Goal: Information Seeking & Learning: Learn about a topic

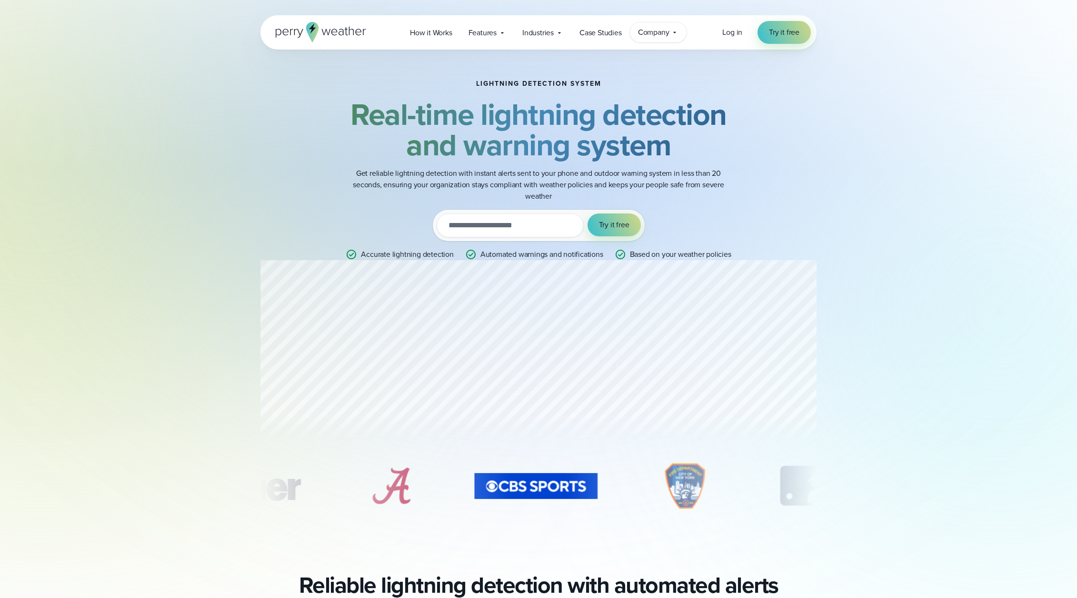
click at [681, 32] on div "Company Contact Us Reach out to us for sales or support questions" at bounding box center [658, 32] width 57 height 20
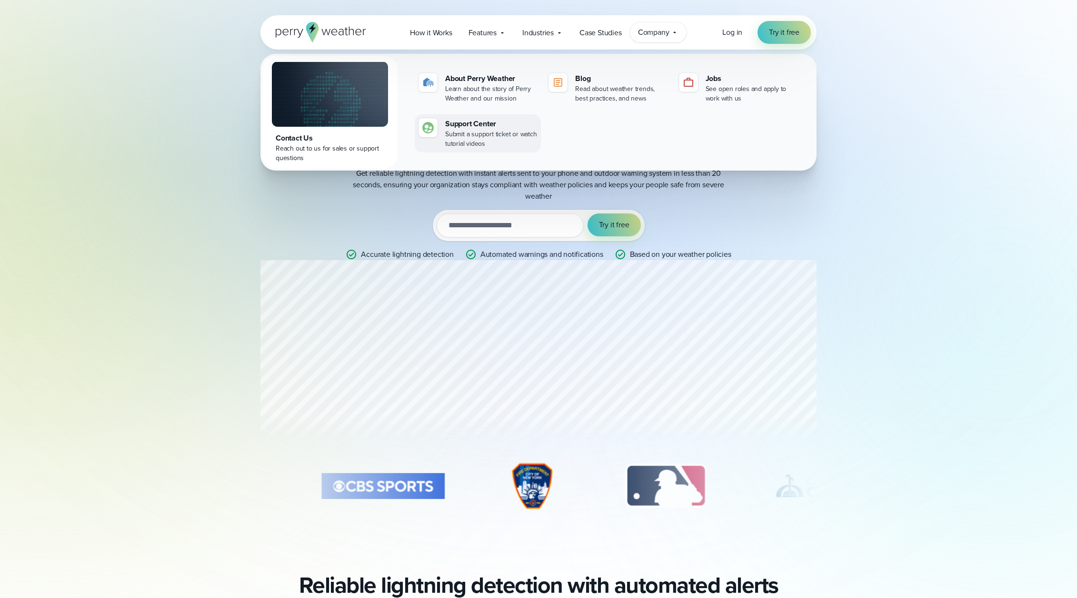
click at [458, 132] on div "Submit a support ticket or watch tutorial videos" at bounding box center [491, 139] width 92 height 19
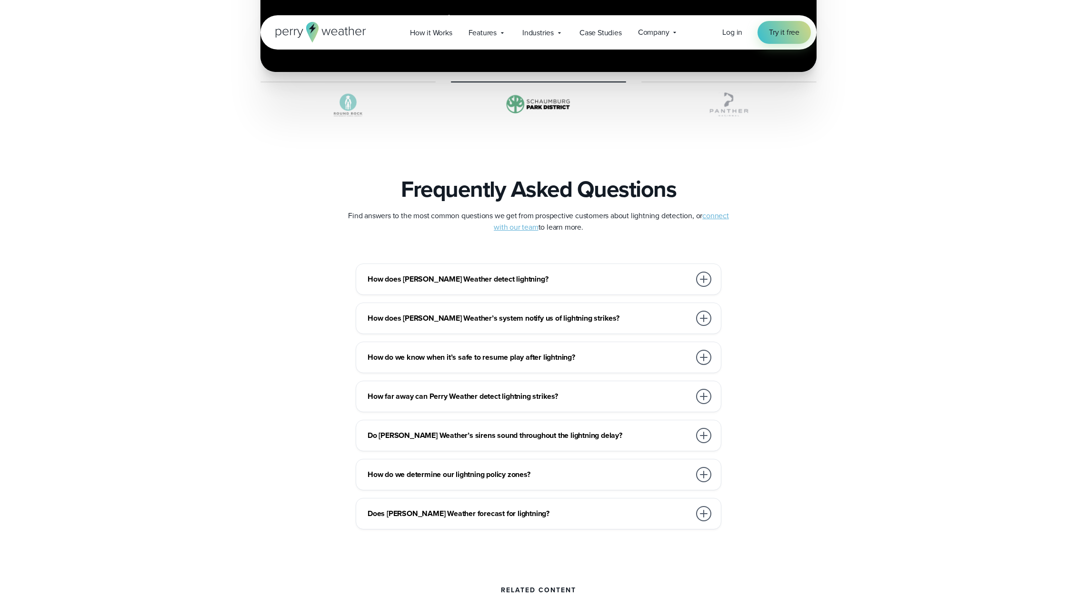
scroll to position [1952, 0]
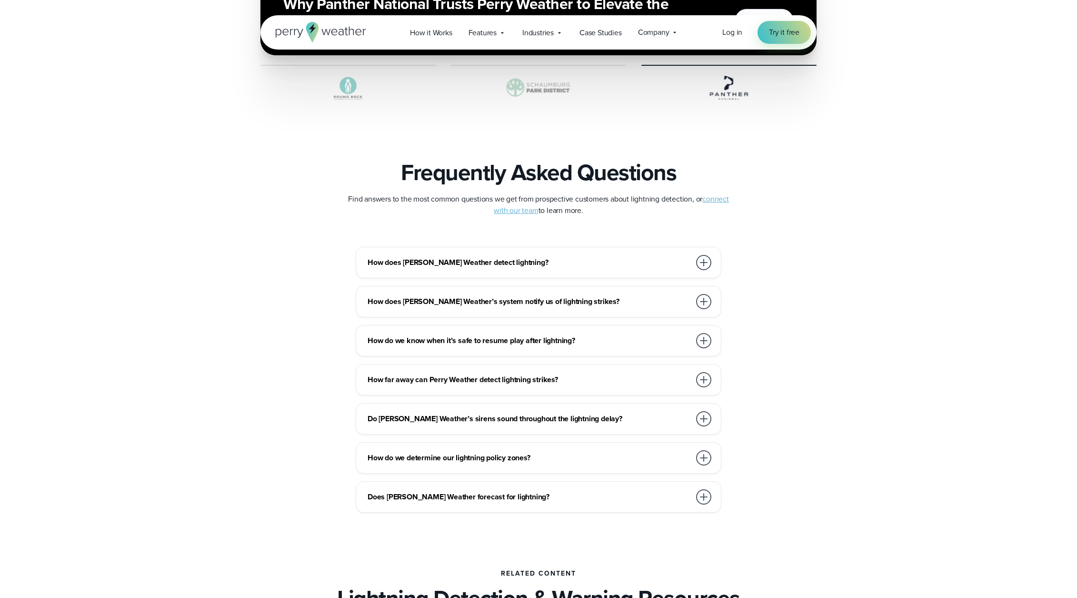
click at [706, 259] on div at bounding box center [703, 262] width 15 height 15
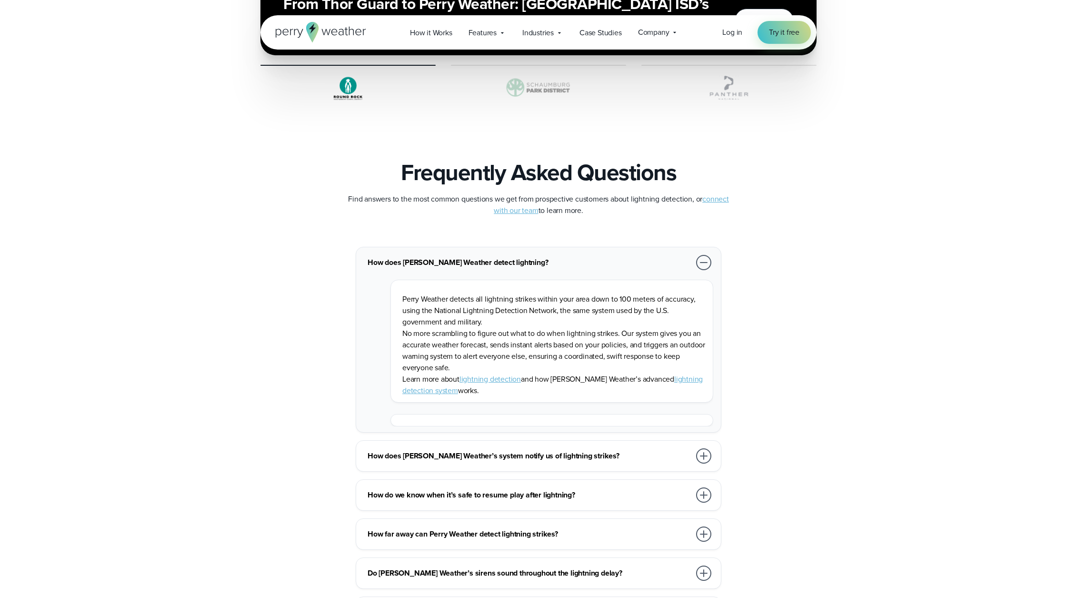
drag, startPoint x: 400, startPoint y: 299, endPoint x: 585, endPoint y: 391, distance: 206.1
click at [585, 391] on div "Perry Weather detects all lightning strikes within your area down to 100 meters…" at bounding box center [551, 340] width 323 height 123
copy div "Perry Weather detects all lightning strikes within your area down to 100 meters…"
click at [207, 275] on div "How does Perry Weather detect lightning? Perry Weather detects all lightning st…" at bounding box center [539, 457] width 686 height 420
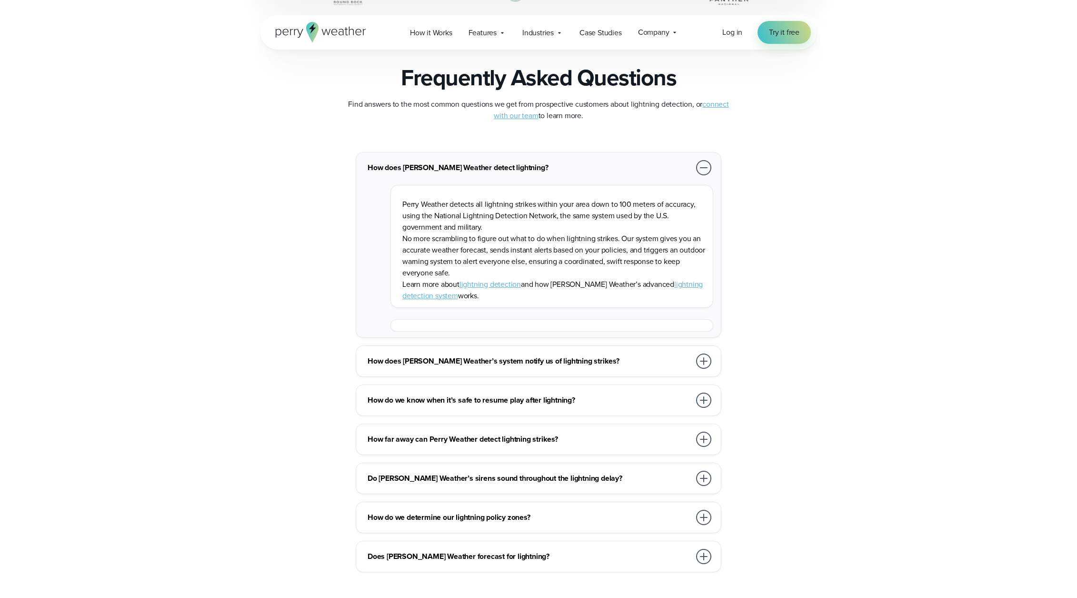
scroll to position [2047, 0]
click at [700, 358] on div at bounding box center [703, 360] width 15 height 15
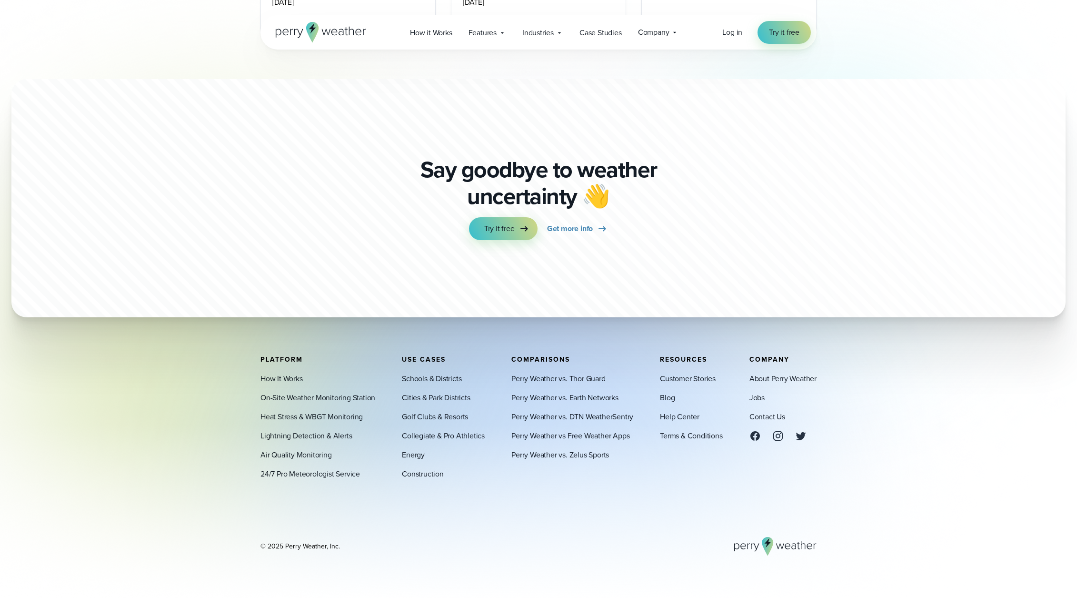
scroll to position [2820, 0]
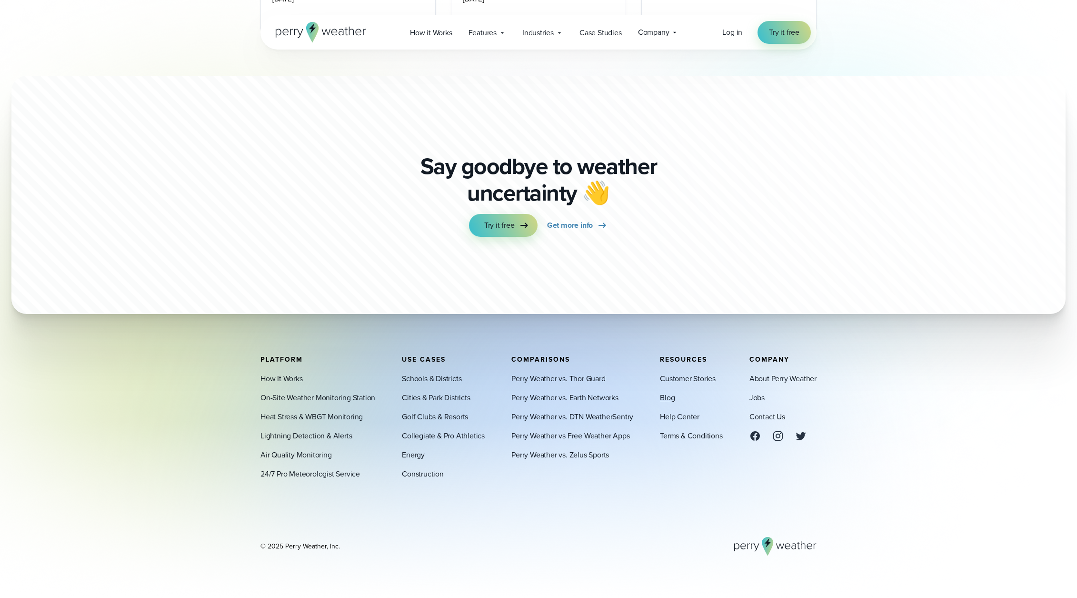
click at [669, 397] on link "Blog" at bounding box center [667, 397] width 15 height 11
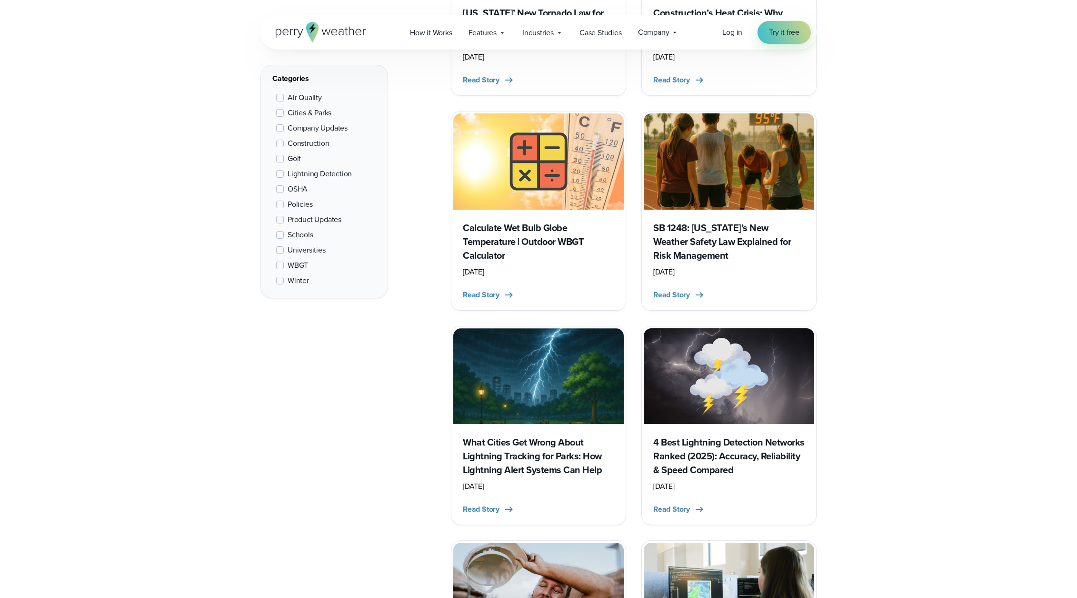
scroll to position [524, 0]
click at [698, 451] on h3 "4 Best Lightning Detection Networks Ranked (2025): Accuracy, Reliability & Spee…" at bounding box center [728, 455] width 151 height 41
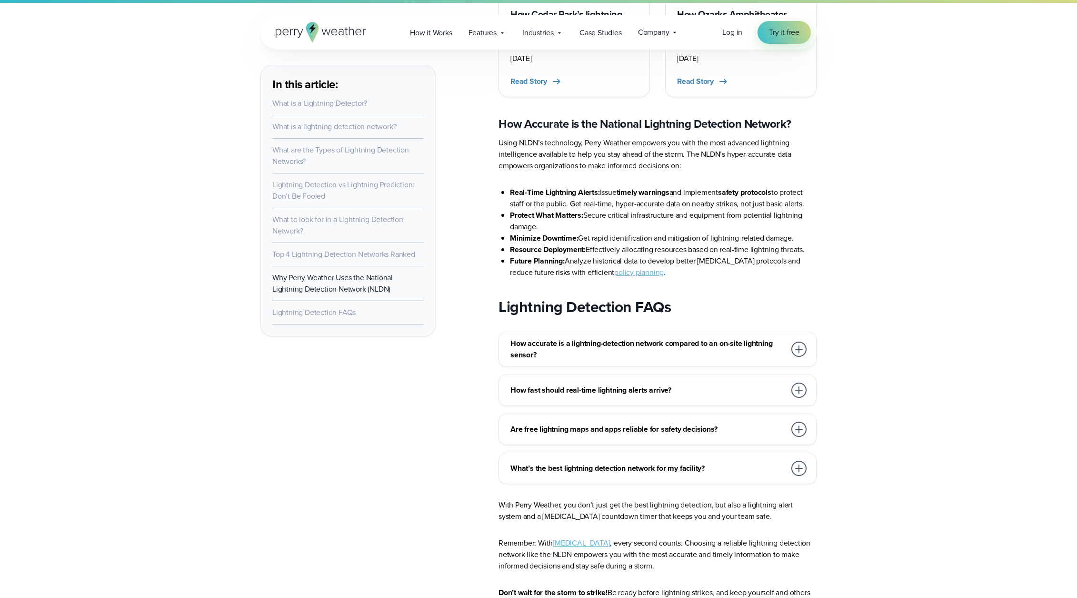
scroll to position [5618, 0]
